Goal: Use online tool/utility: Utilize a website feature to perform a specific function

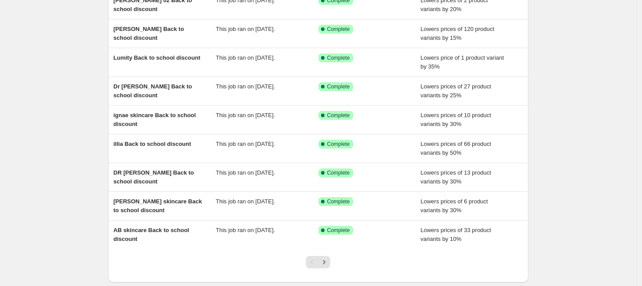
scroll to position [169, 0]
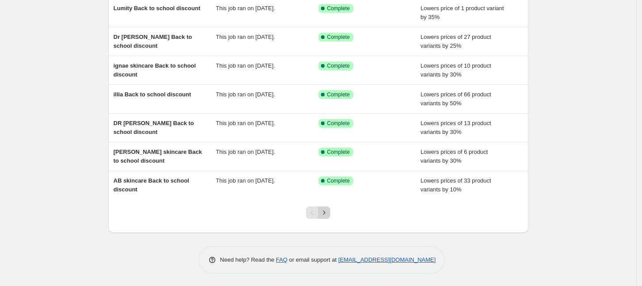
click at [326, 211] on icon "Next" at bounding box center [324, 212] width 9 height 9
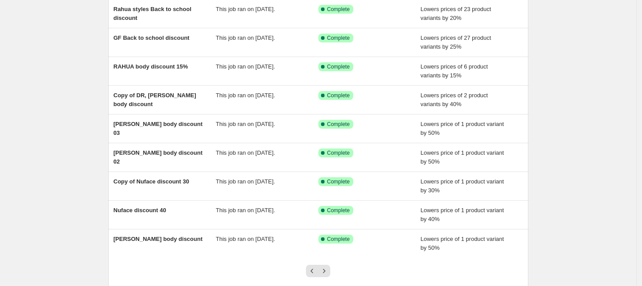
scroll to position [111, 0]
click at [327, 271] on icon "Next" at bounding box center [324, 270] width 9 height 9
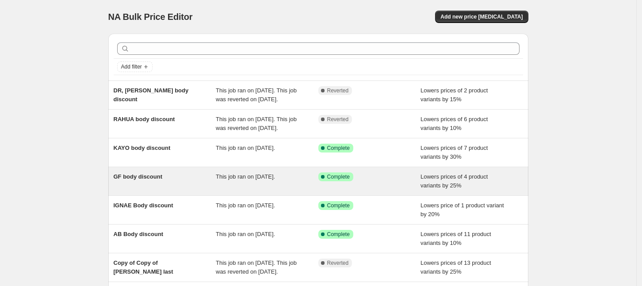
click at [163, 177] on div "GF body discount" at bounding box center [165, 182] width 103 height 18
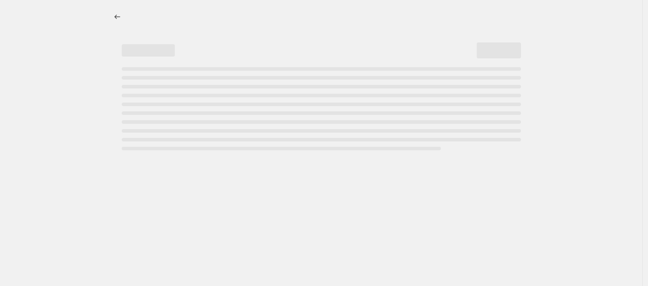
select select "percentage"
select select "collection"
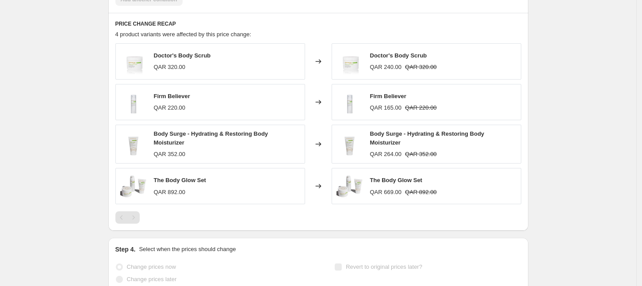
scroll to position [663, 0]
